Goal: Obtain resource: Obtain resource

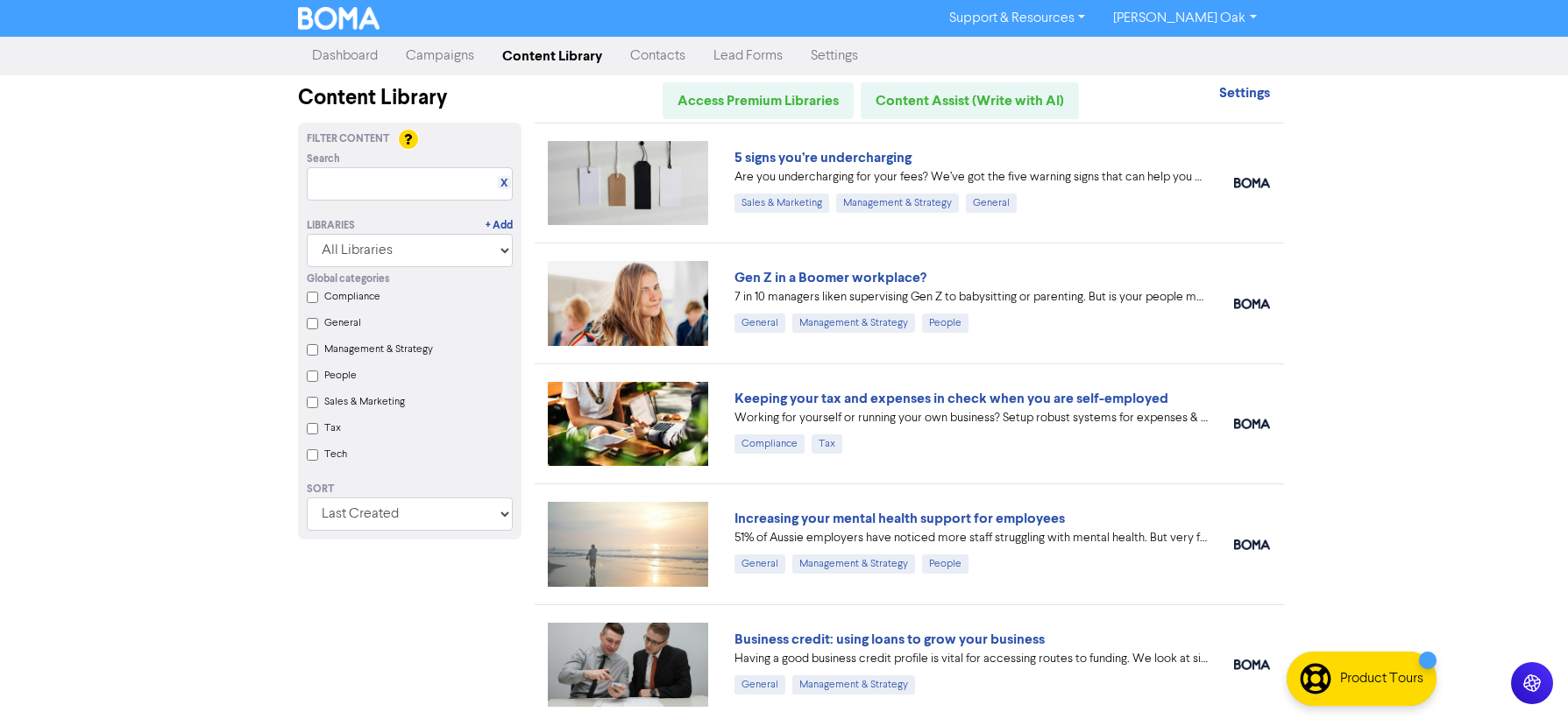
click at [802, 154] on link "5 signs you’re undercharging" at bounding box center [823, 157] width 177 height 17
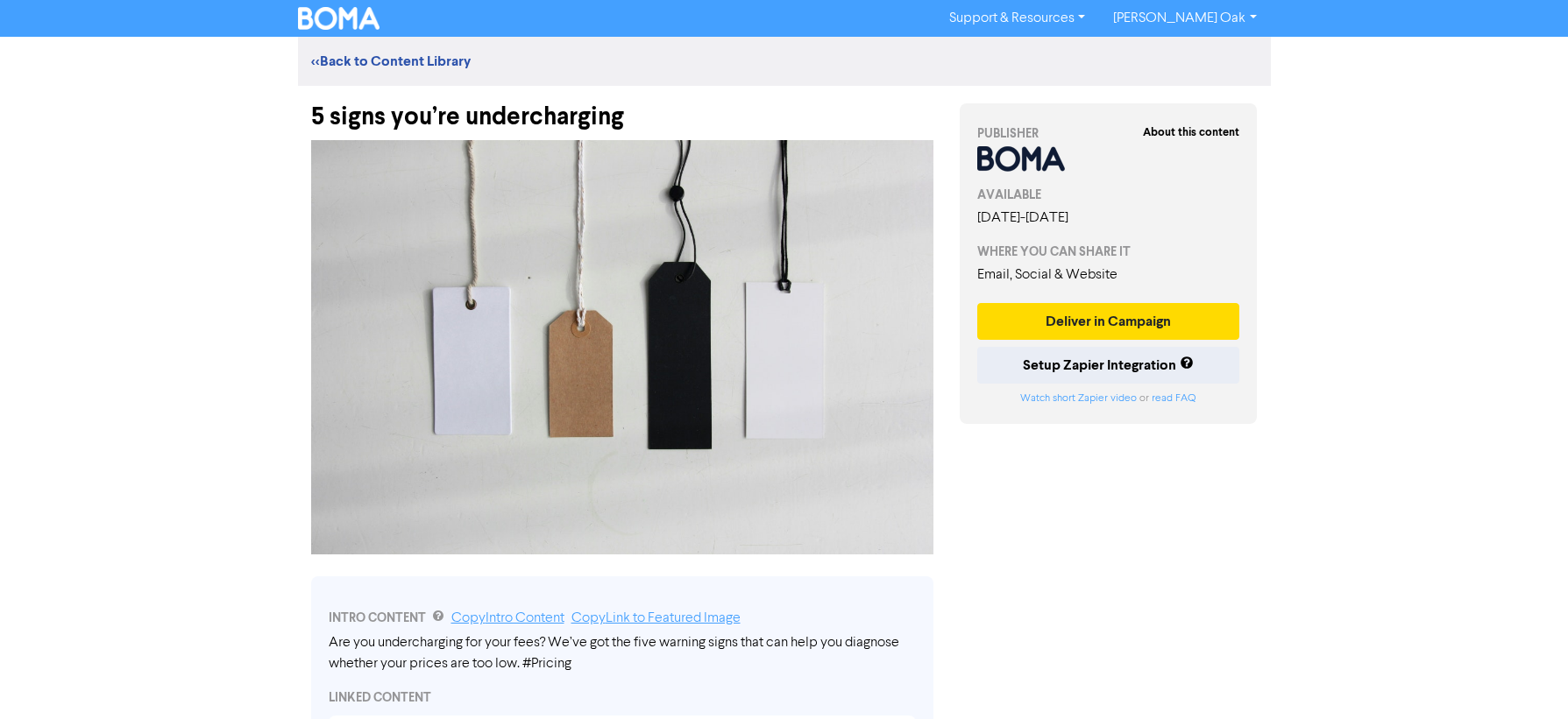
click at [631, 107] on div "5 signs you’re undercharging" at bounding box center [621, 109] width 622 height 46
click at [663, 121] on div "5 signs you’re undercharging" at bounding box center [621, 109] width 622 height 46
drag, startPoint x: 635, startPoint y: 121, endPoint x: 282, endPoint y: 128, distance: 353.1
click at [282, 128] on div "Support & Resources Video Tutorials FAQ & Guides Marketing Education [PERSON_NA…" at bounding box center [784, 360] width 1568 height 719
copy div "5 signs you’re undercharging"
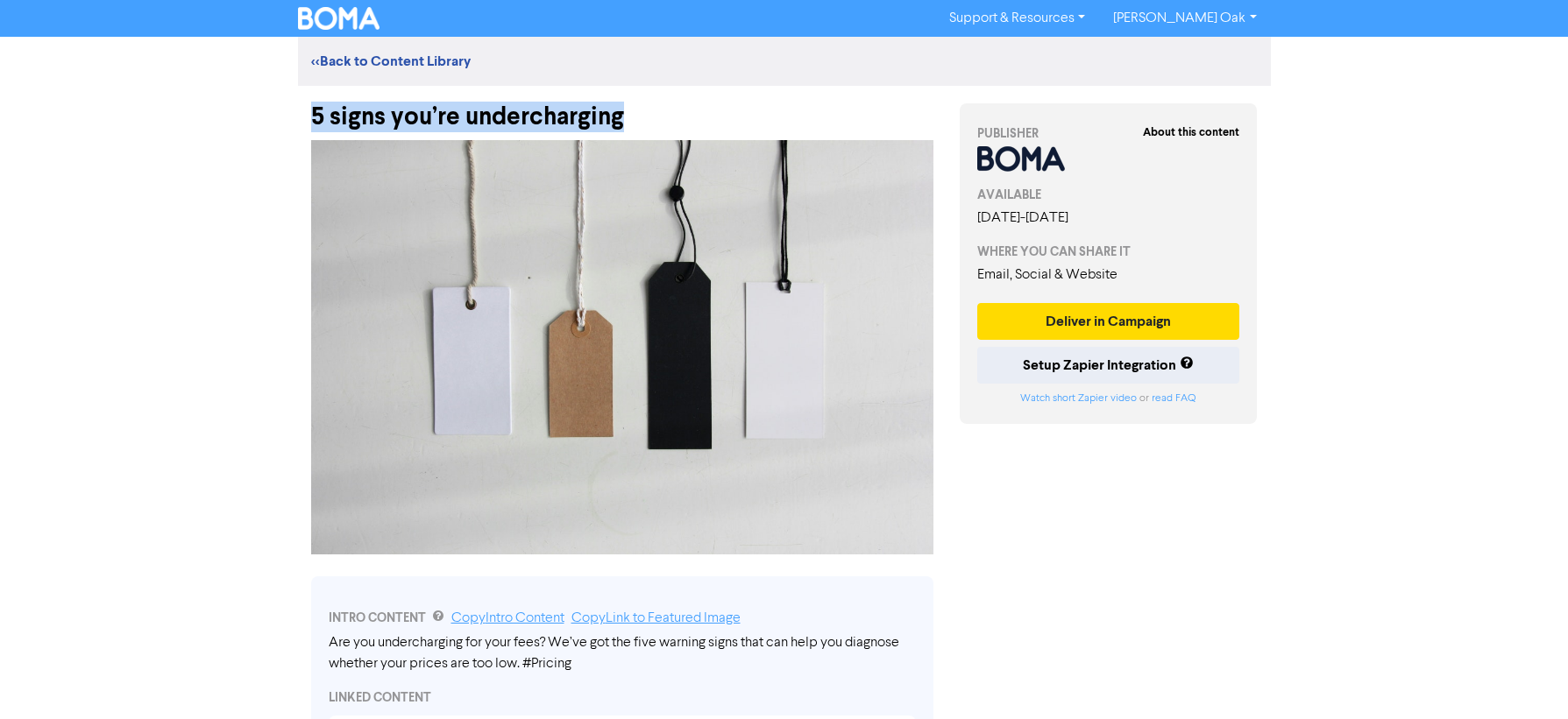
click at [360, 284] on img at bounding box center [621, 347] width 622 height 414
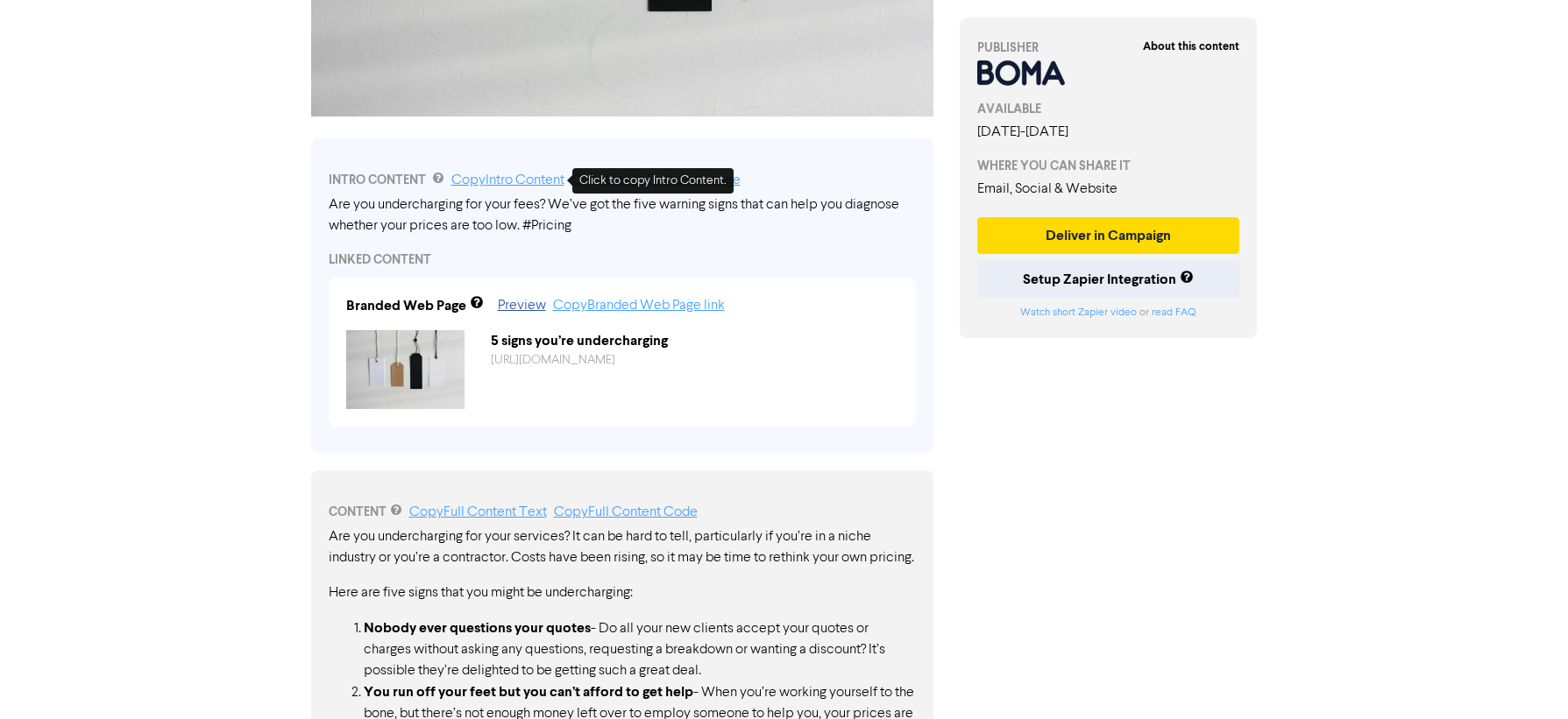
drag, startPoint x: 484, startPoint y: 178, endPoint x: 433, endPoint y: 190, distance: 52.4
click at [484, 178] on link "Copy Intro Content" at bounding box center [508, 180] width 113 height 14
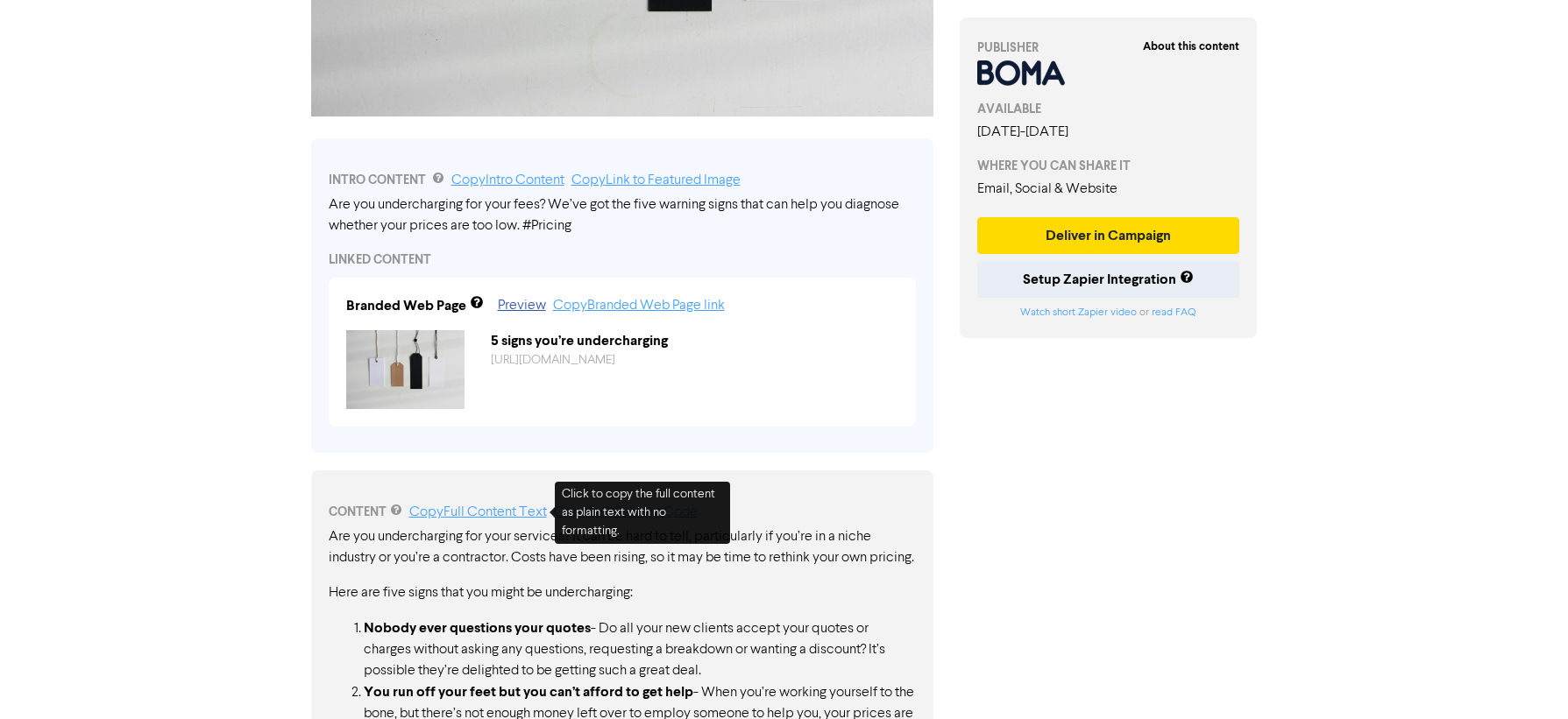
click at [449, 516] on link "Copy Full Content Text" at bounding box center [479, 512] width 138 height 14
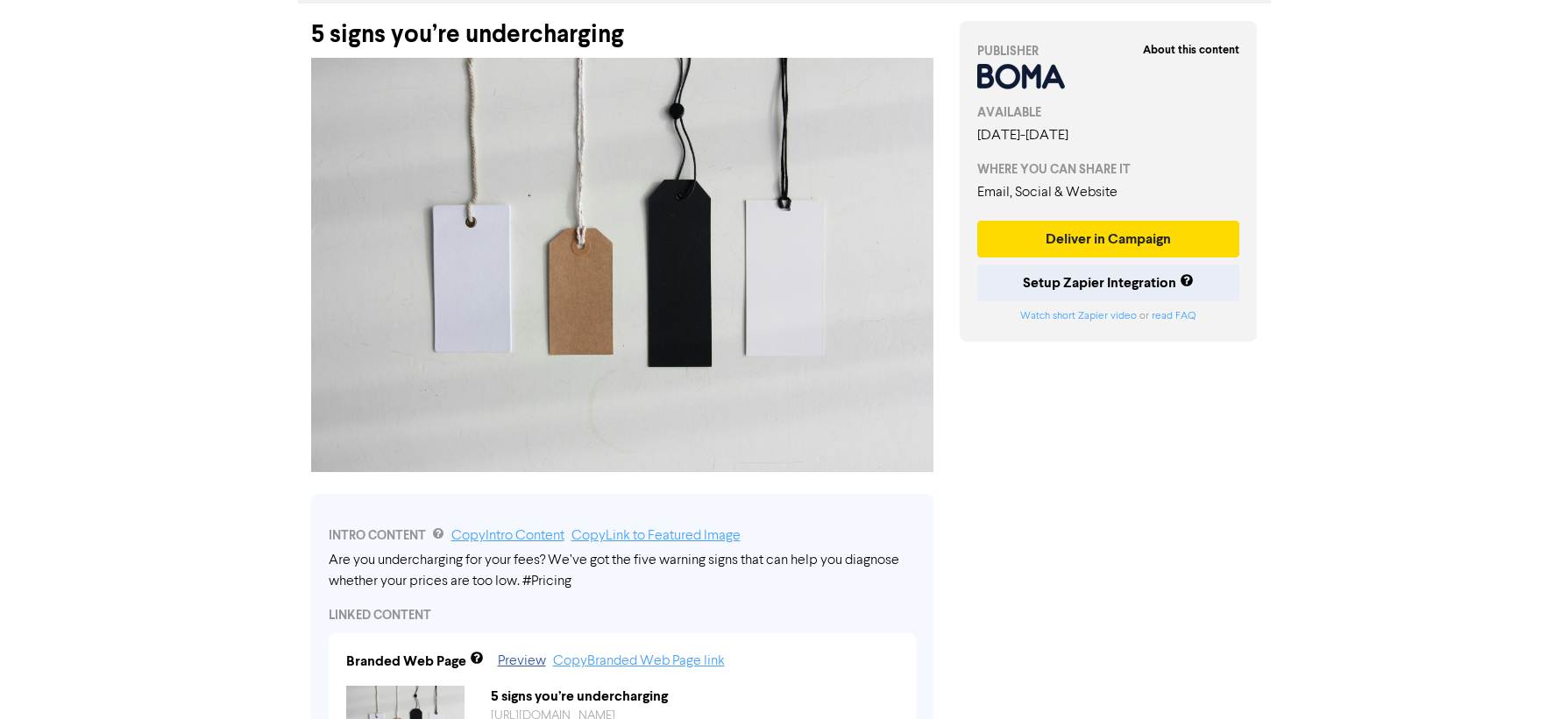
scroll to position [0, 0]
